Goal: Task Accomplishment & Management: Manage account settings

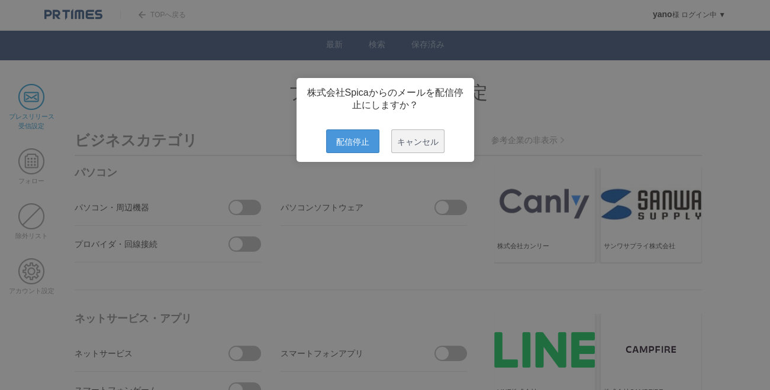
click at [354, 144] on span "配信停止" at bounding box center [352, 142] width 53 height 24
click at [358, 146] on span "配信停止" at bounding box center [352, 142] width 53 height 24
